Goal: Transaction & Acquisition: Obtain resource

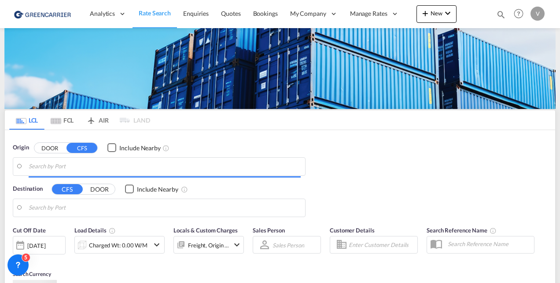
type input "CZ-25751, [GEOGRAPHIC_DATA]"
type input "[GEOGRAPHIC_DATA], [GEOGRAPHIC_DATA], USDAL"
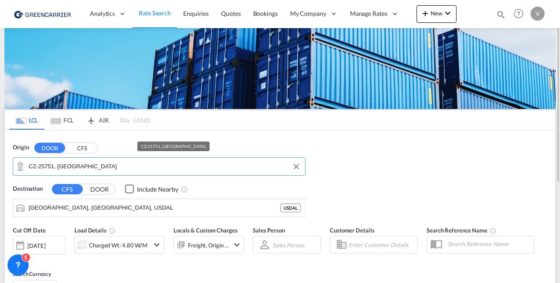
click at [51, 164] on input "CZ-25751, [GEOGRAPHIC_DATA]" at bounding box center [165, 166] width 272 height 13
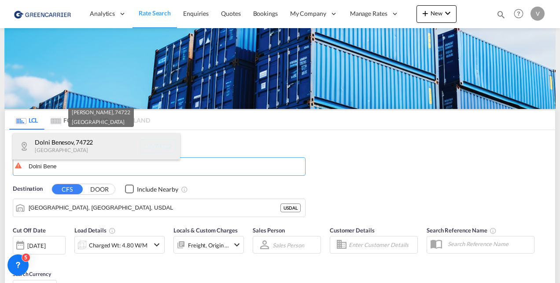
click at [53, 154] on div "Dolni Benesov , 74722 [GEOGRAPHIC_DATA] CZ-74722" at bounding box center [96, 146] width 167 height 26
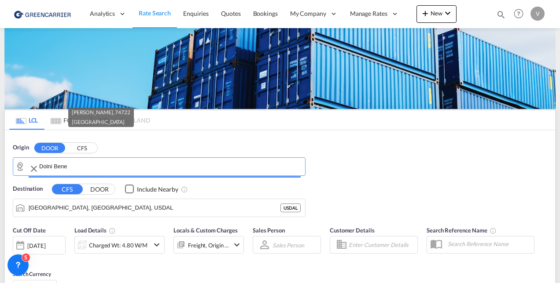
type input "CZ-74722, [PERSON_NAME]"
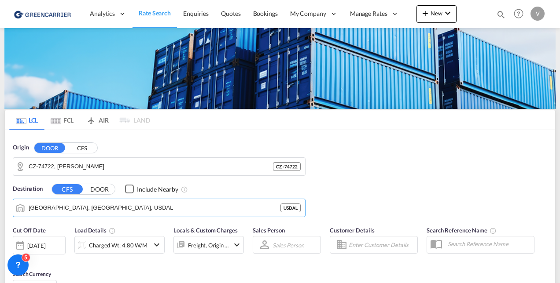
drag, startPoint x: 77, startPoint y: 210, endPoint x: -7, endPoint y: 193, distance: 85.4
click at [0, 193] on html "Analytics Reports Dashboard Rate Search Enquiries Quotes" at bounding box center [280, 141] width 560 height 283
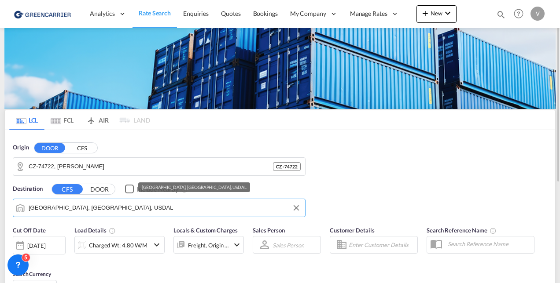
click at [33, 205] on input "[GEOGRAPHIC_DATA], [GEOGRAPHIC_DATA], USDAL" at bounding box center [165, 208] width 272 height 13
click at [33, 207] on input "[GEOGRAPHIC_DATA], [GEOGRAPHIC_DATA], USDAL" at bounding box center [165, 208] width 272 height 13
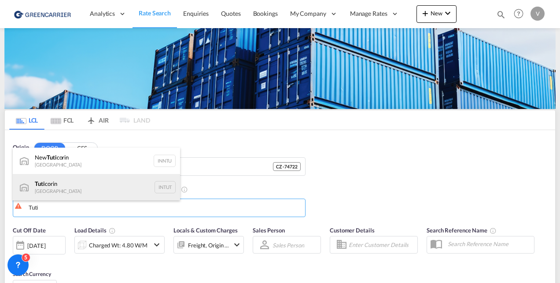
click at [81, 193] on div "Tuti corin [GEOGRAPHIC_DATA] INTUT" at bounding box center [96, 187] width 167 height 26
type input "Tuticorin, INTUT"
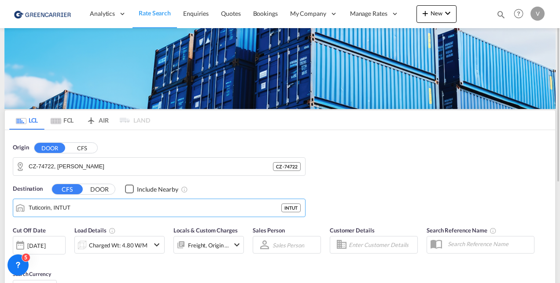
scroll to position [88, 0]
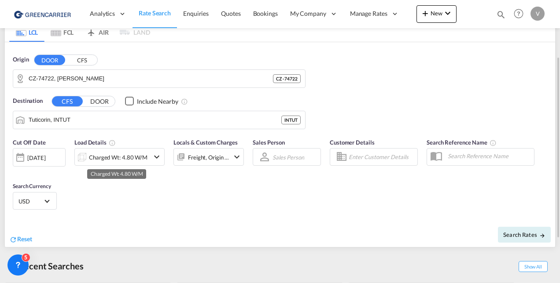
click at [110, 162] on div "Charged Wt: 4.80 W/M" at bounding box center [118, 157] width 59 height 12
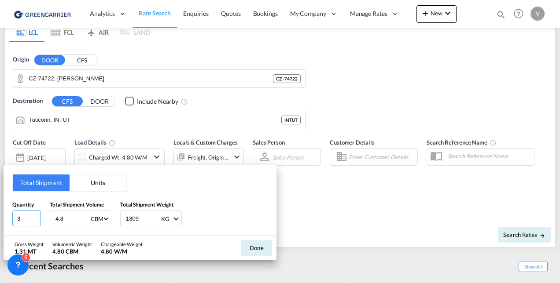
drag, startPoint x: 23, startPoint y: 221, endPoint x: 1, endPoint y: 221, distance: 22.0
click at [1, 221] on div "Total Shipment Units Quantity 3 Total Shipment Volume 4.8 CBM CBM CFT Total Shi…" at bounding box center [280, 141] width 560 height 283
type input "5"
type input "10.5"
click at [131, 216] on input "1309" at bounding box center [142, 218] width 35 height 15
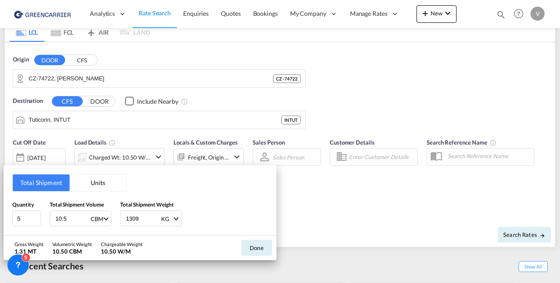
click at [131, 216] on input "1309" at bounding box center [142, 218] width 35 height 15
type input "3580"
click at [258, 247] on button "Done" at bounding box center [256, 248] width 31 height 16
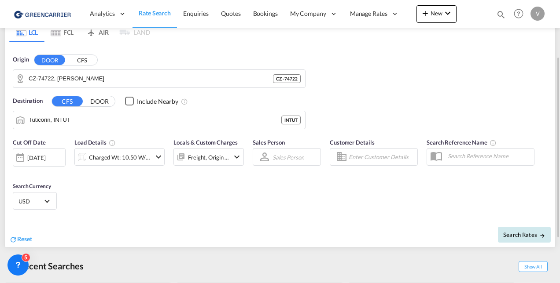
click at [512, 230] on button "Search Rates" at bounding box center [524, 235] width 53 height 16
type input "74722 to INTUT / [DATE]"
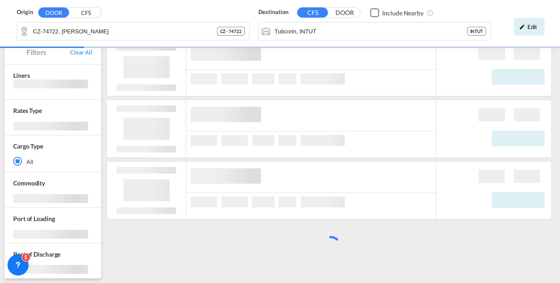
scroll to position [80, 0]
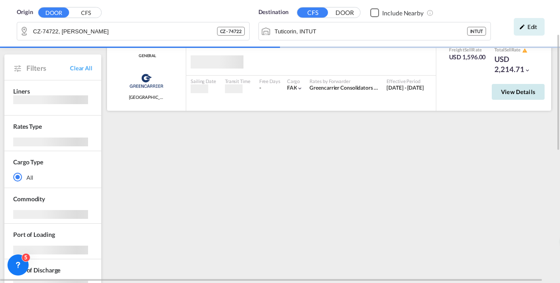
click at [533, 93] on span "View Details" at bounding box center [518, 91] width 34 height 7
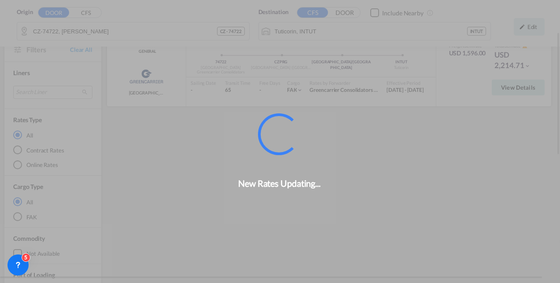
scroll to position [78, 0]
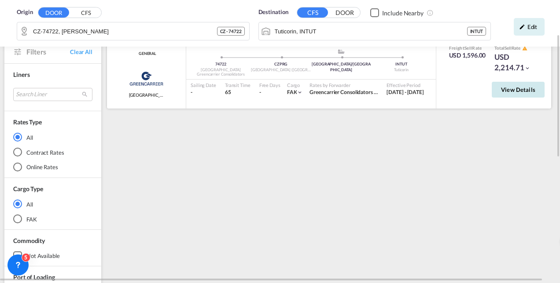
click at [511, 87] on span "View Details" at bounding box center [518, 89] width 34 height 7
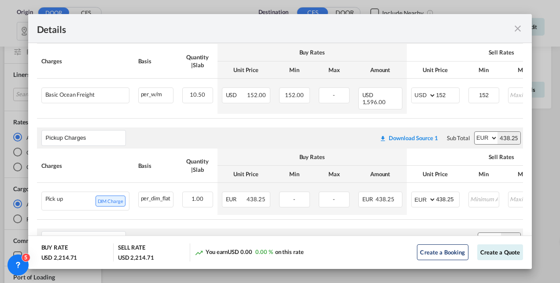
scroll to position [220, 0]
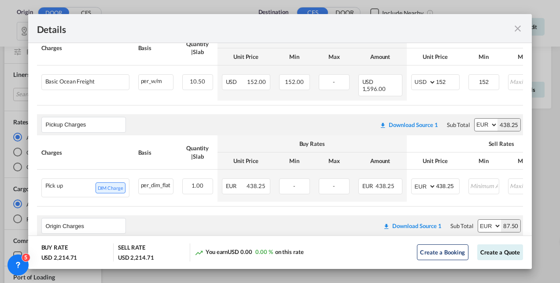
drag, startPoint x: 452, startPoint y: 114, endPoint x: 482, endPoint y: 107, distance: 31.0
click at [458, 117] on div "Download Source 1 Sub Total AED AFN ALL AMD ANG AOA ARS AUD AWG AZN BAM BBD BDT…" at bounding box center [448, 125] width 146 height 17
click at [513, 27] on md-icon "icon-close fg-AAA8AD m-0 cursor" at bounding box center [517, 28] width 11 height 11
